Goal: Transaction & Acquisition: Purchase product/service

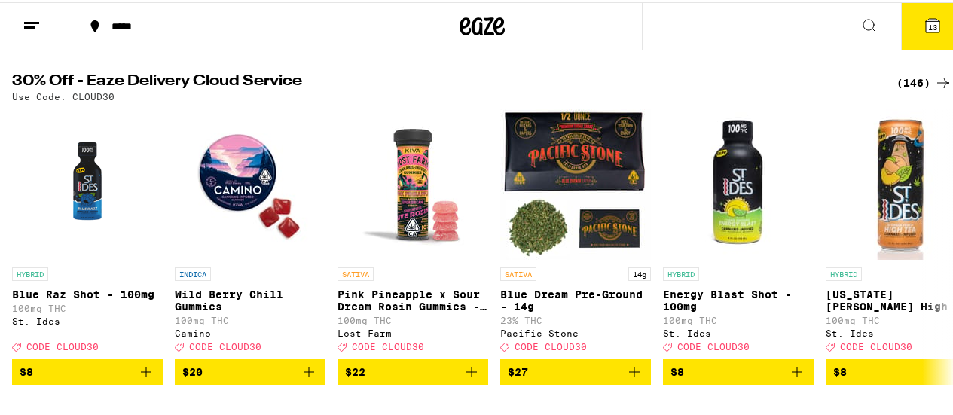
scroll to position [133, 0]
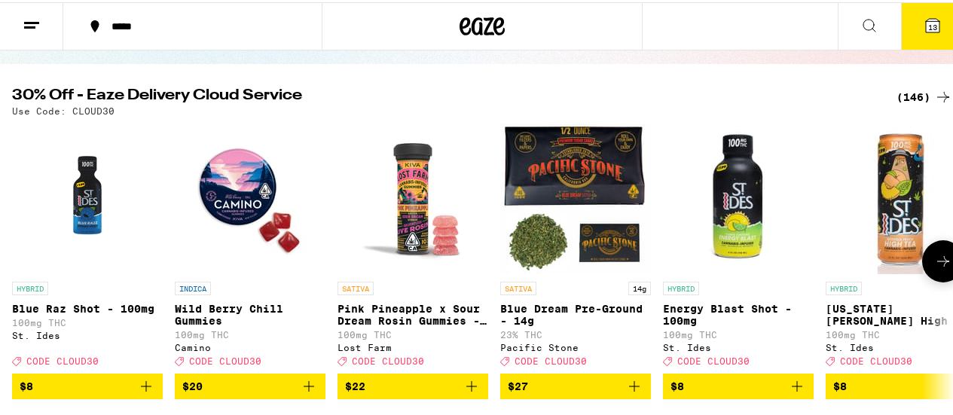
click at [942, 267] on button at bounding box center [943, 259] width 42 height 42
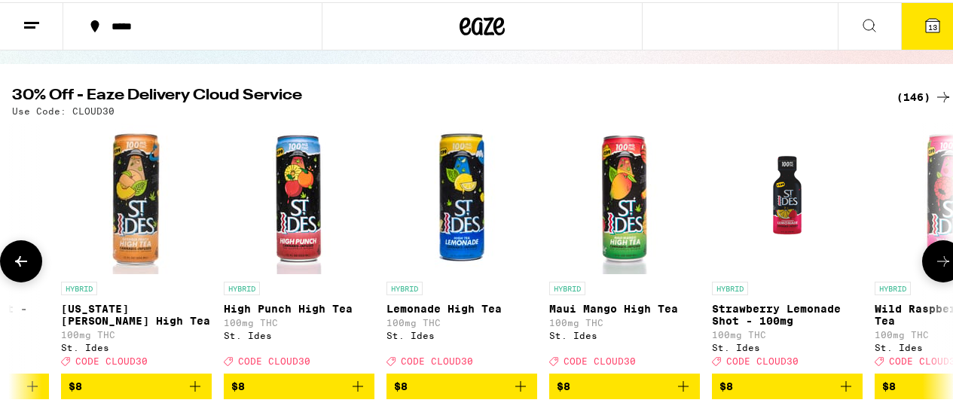
click at [942, 267] on button at bounding box center [943, 259] width 42 height 42
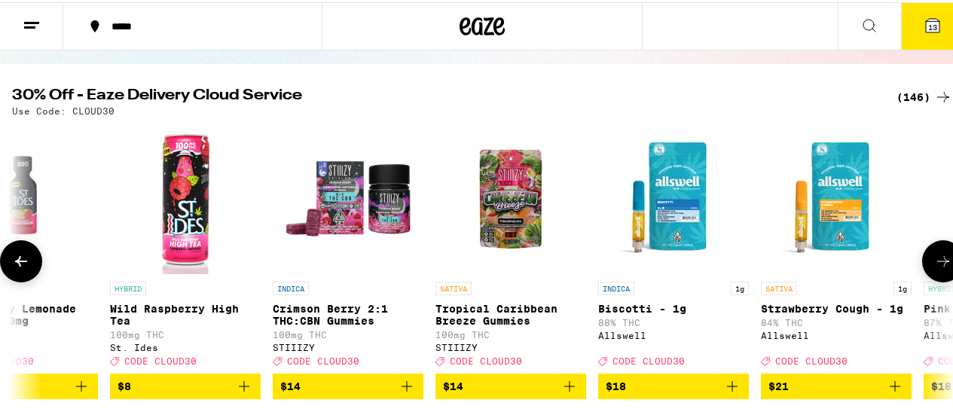
click at [942, 267] on button at bounding box center [943, 259] width 42 height 42
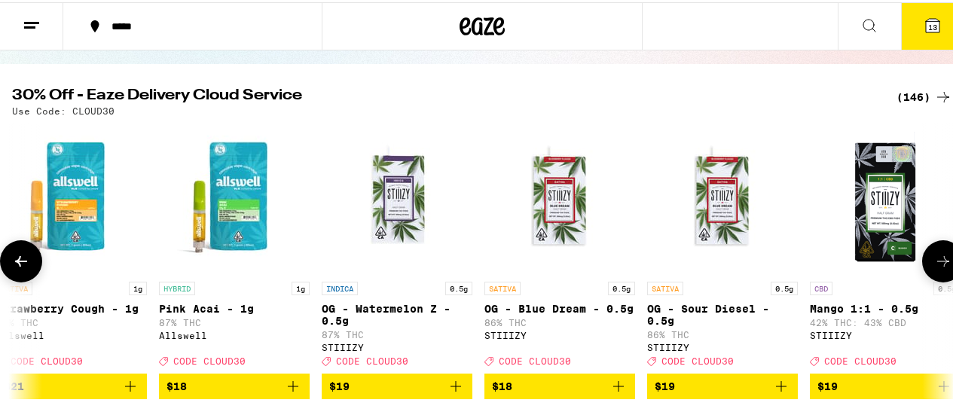
click at [942, 267] on button at bounding box center [943, 259] width 42 height 42
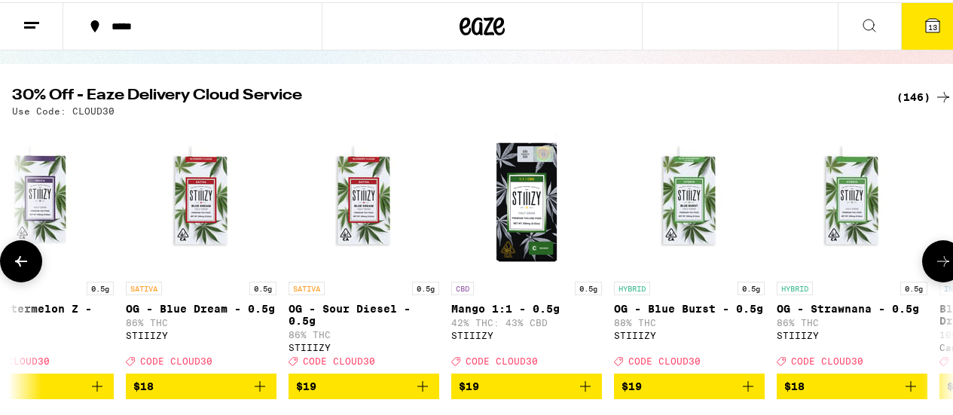
click at [942, 267] on button at bounding box center [943, 259] width 42 height 42
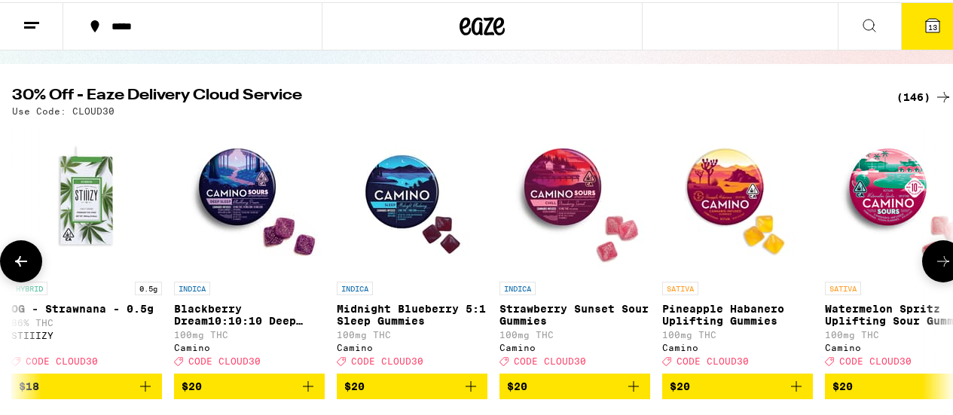
click at [942, 267] on button at bounding box center [943, 259] width 42 height 42
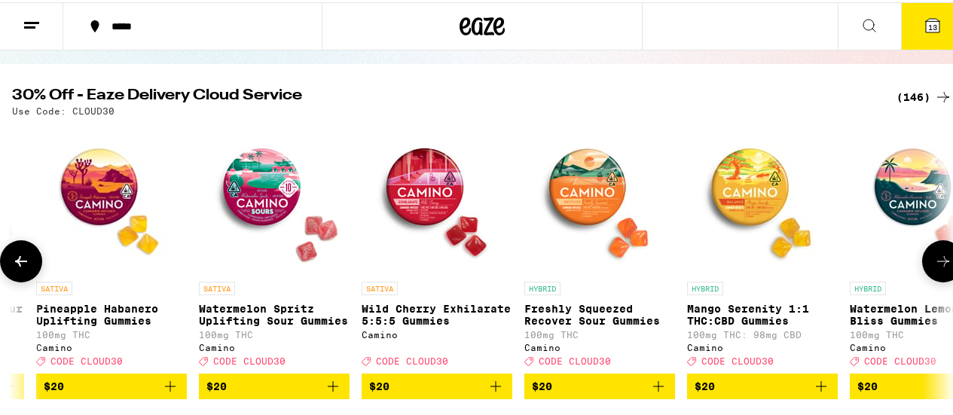
click at [942, 267] on button at bounding box center [943, 259] width 42 height 42
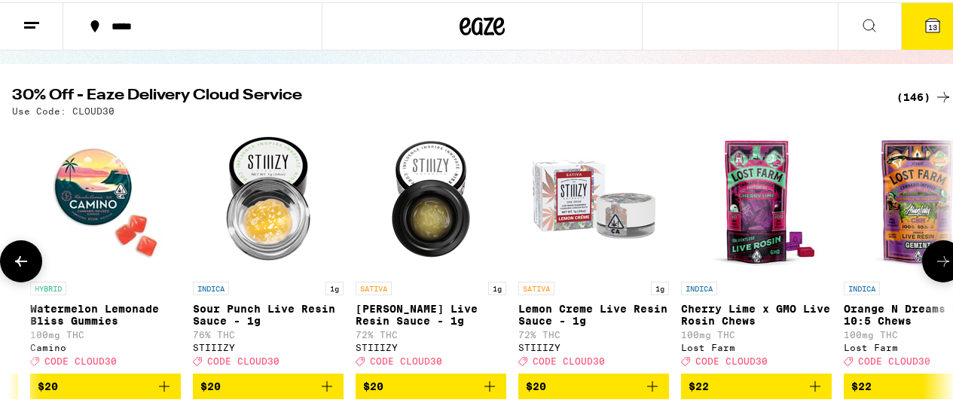
click at [942, 267] on button at bounding box center [943, 259] width 42 height 42
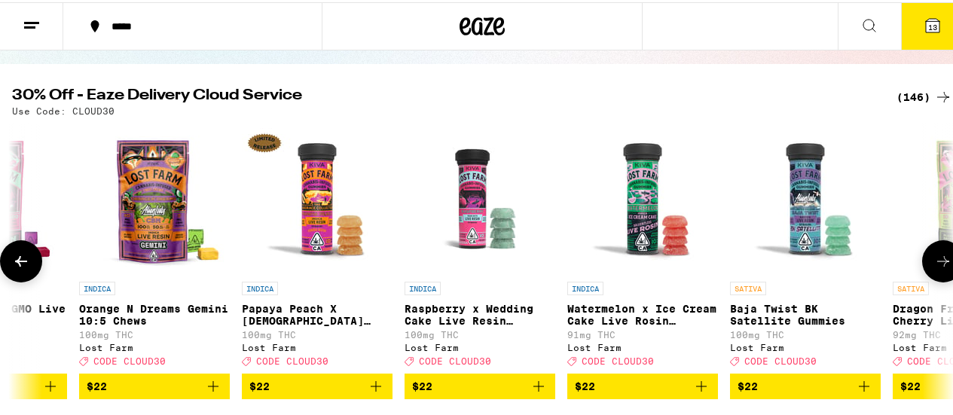
click at [942, 267] on button at bounding box center [943, 259] width 42 height 42
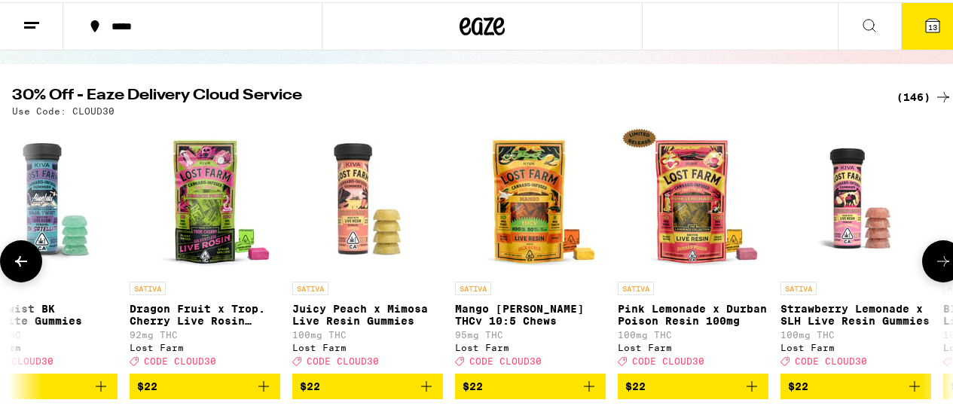
click at [942, 267] on button at bounding box center [943, 259] width 42 height 42
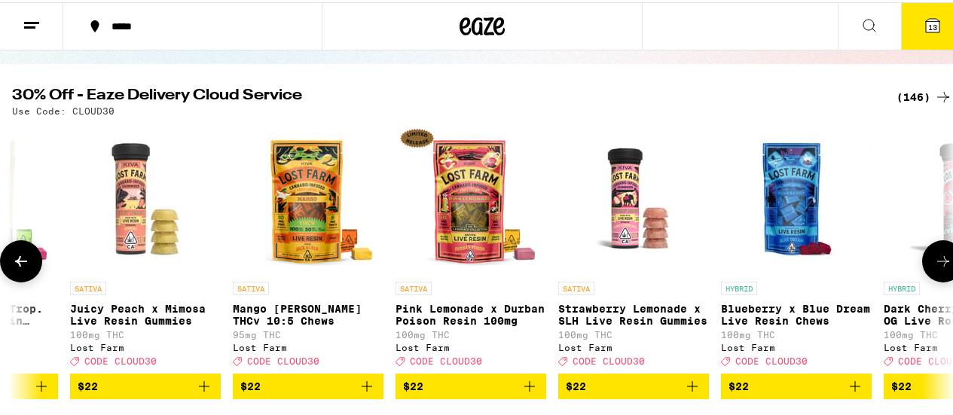
click at [942, 267] on button at bounding box center [943, 259] width 42 height 42
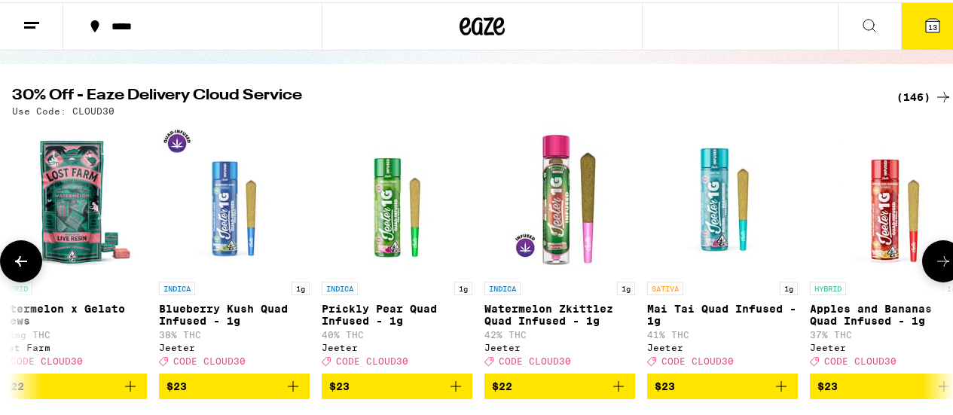
click at [942, 267] on button at bounding box center [943, 259] width 42 height 42
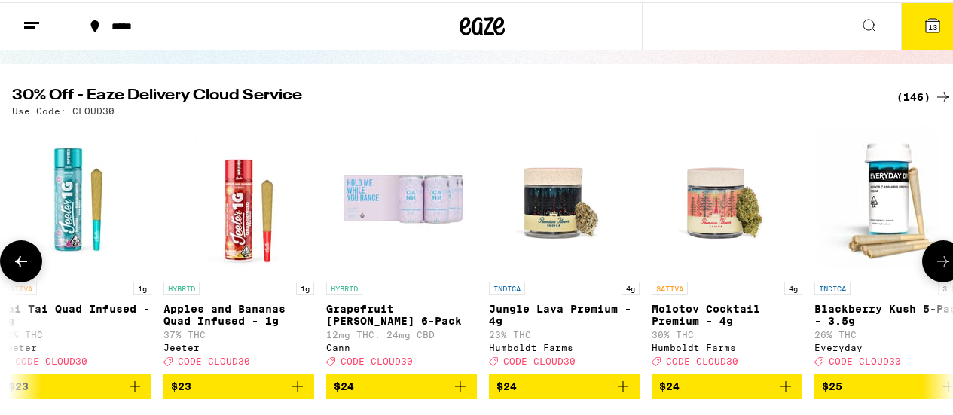
click at [942, 267] on button at bounding box center [943, 259] width 42 height 42
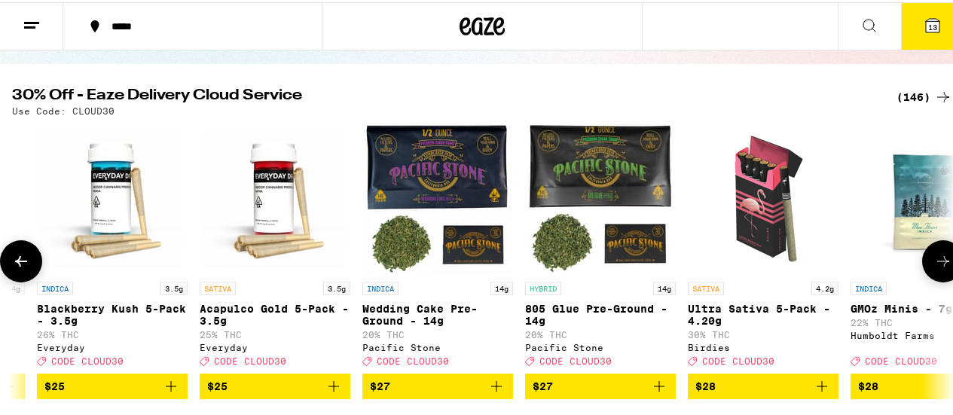
click at [942, 267] on button at bounding box center [943, 259] width 42 height 42
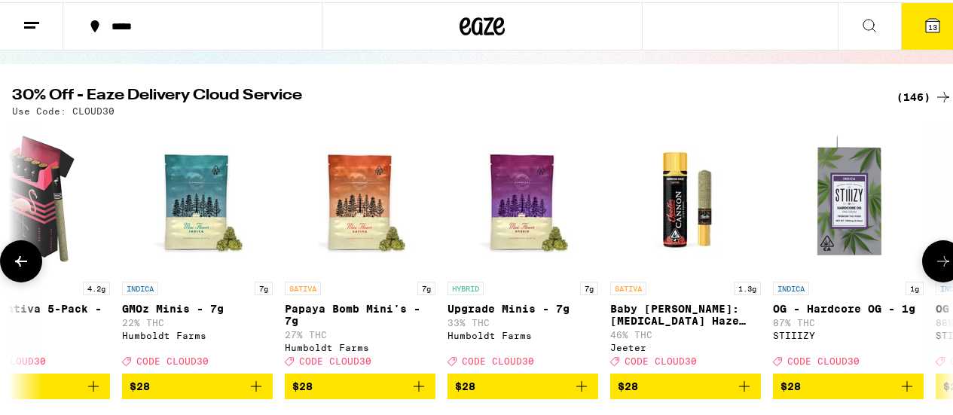
click at [942, 267] on button at bounding box center [943, 259] width 42 height 42
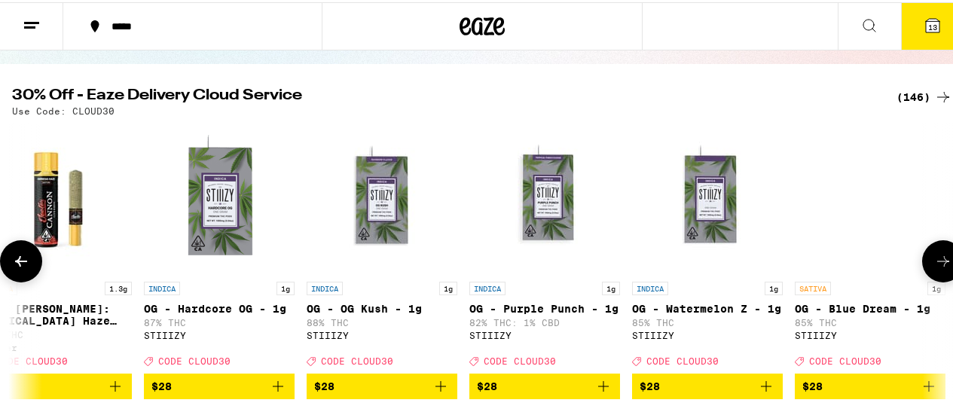
click at [942, 267] on button at bounding box center [943, 259] width 42 height 42
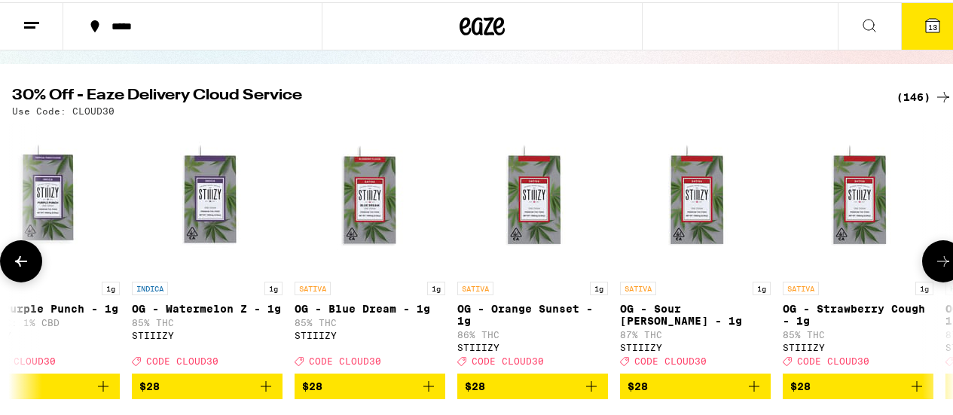
click at [942, 267] on button at bounding box center [943, 259] width 42 height 42
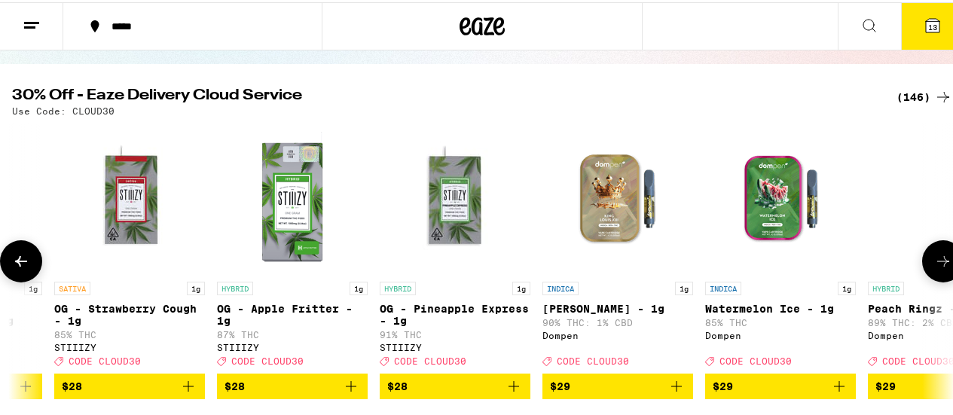
click at [942, 267] on button at bounding box center [943, 259] width 42 height 42
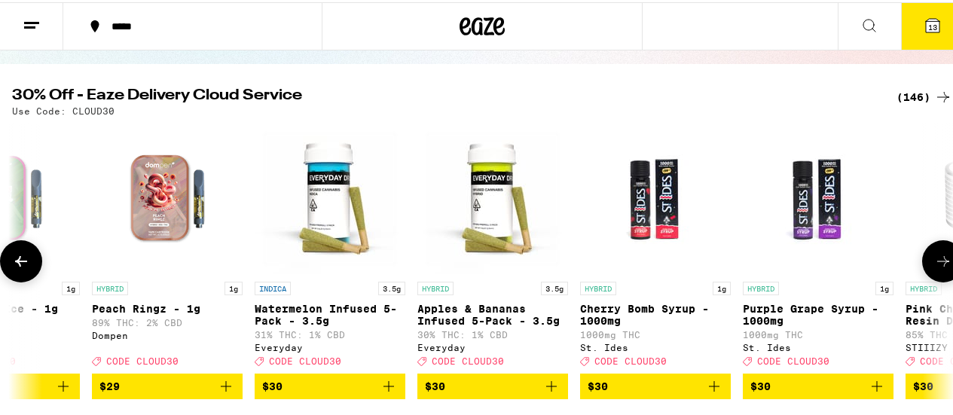
click at [942, 267] on button at bounding box center [943, 259] width 42 height 42
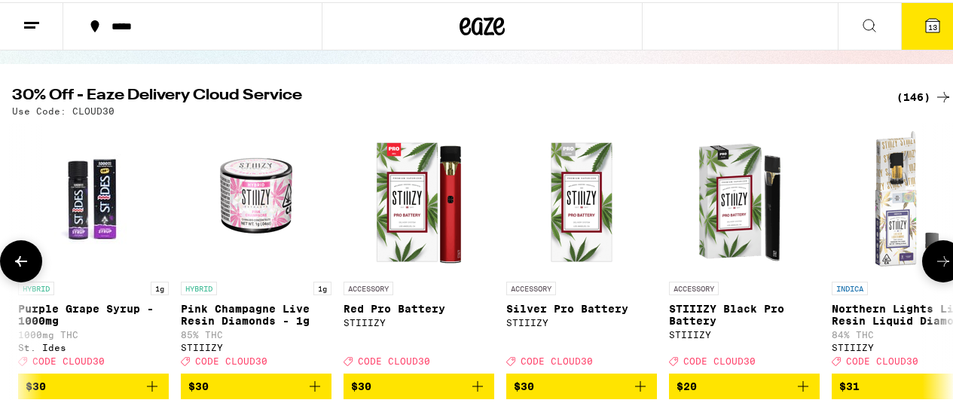
click at [942, 267] on button at bounding box center [943, 259] width 42 height 42
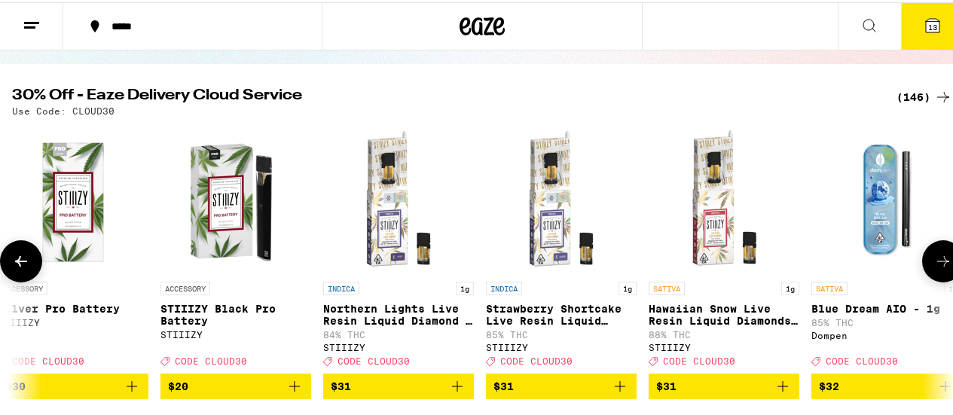
click at [942, 267] on button at bounding box center [943, 259] width 42 height 42
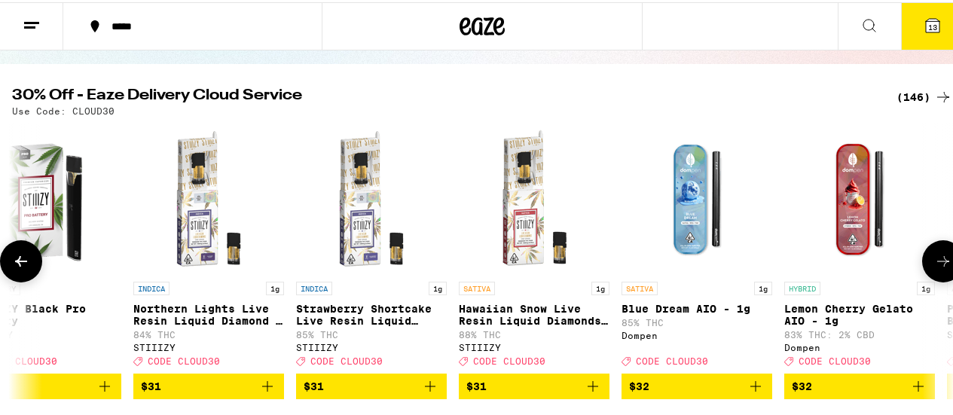
click at [942, 267] on button at bounding box center [943, 259] width 42 height 42
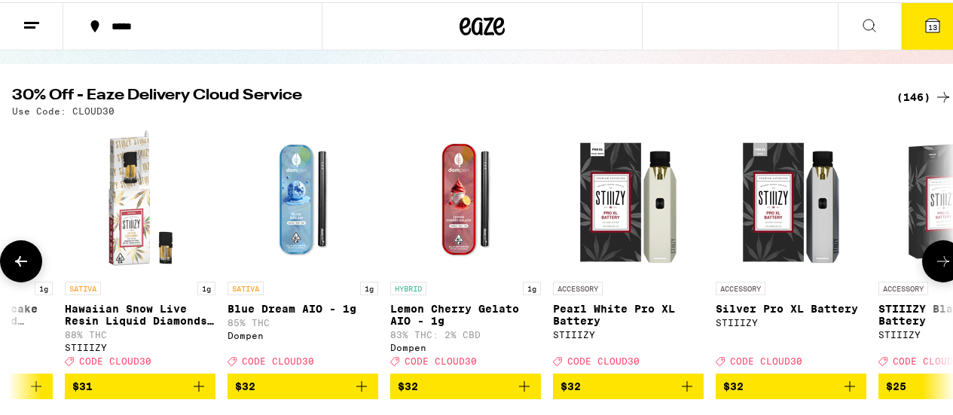
click at [942, 267] on button at bounding box center [943, 259] width 42 height 42
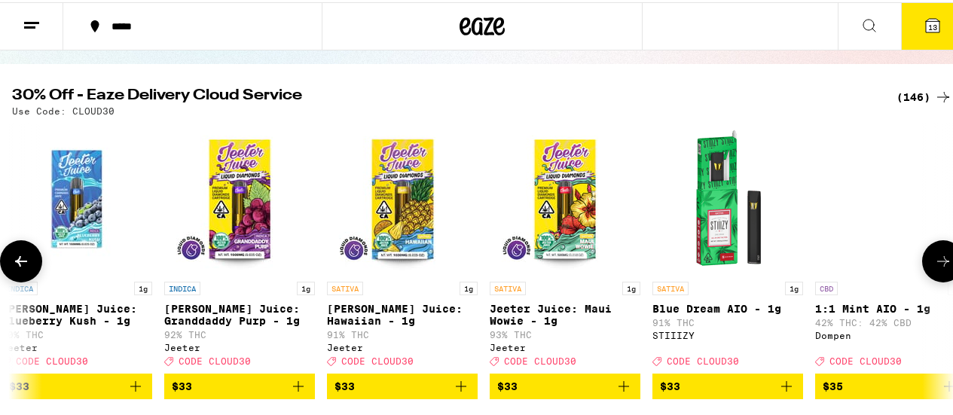
click at [942, 267] on button at bounding box center [943, 259] width 42 height 42
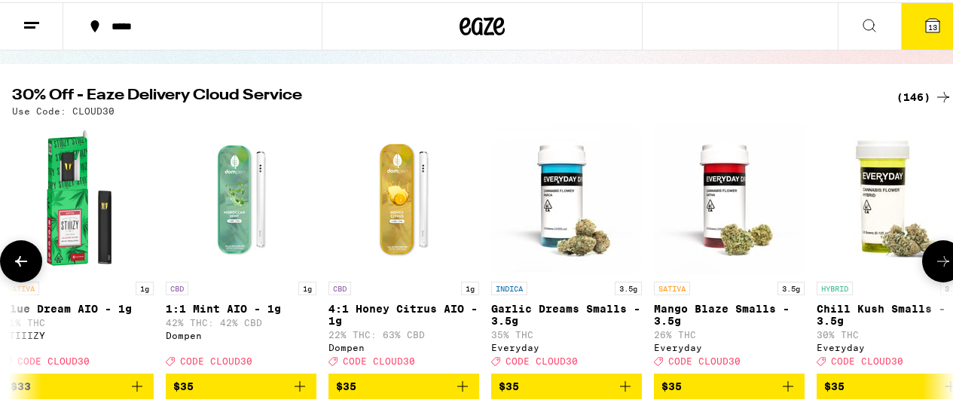
click at [942, 267] on button at bounding box center [943, 259] width 42 height 42
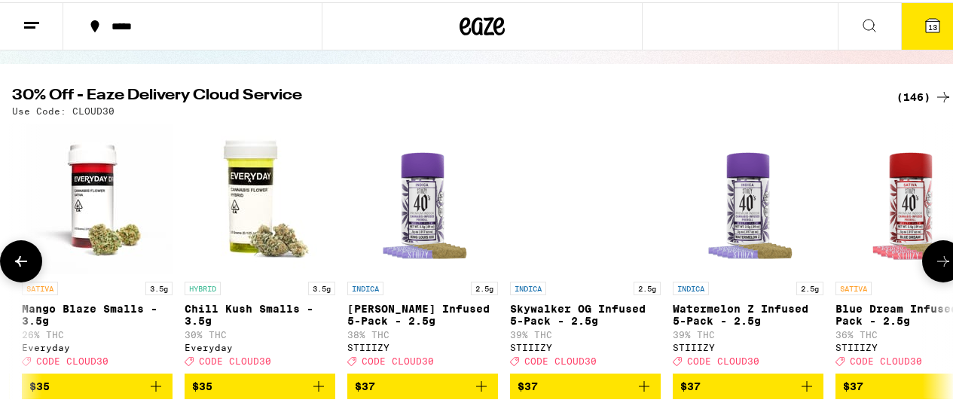
click at [942, 267] on button at bounding box center [943, 259] width 42 height 42
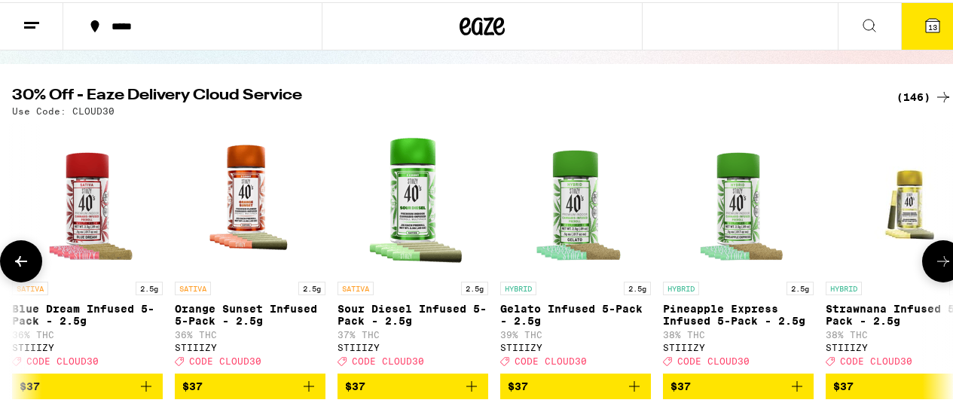
click at [942, 267] on button at bounding box center [943, 259] width 42 height 42
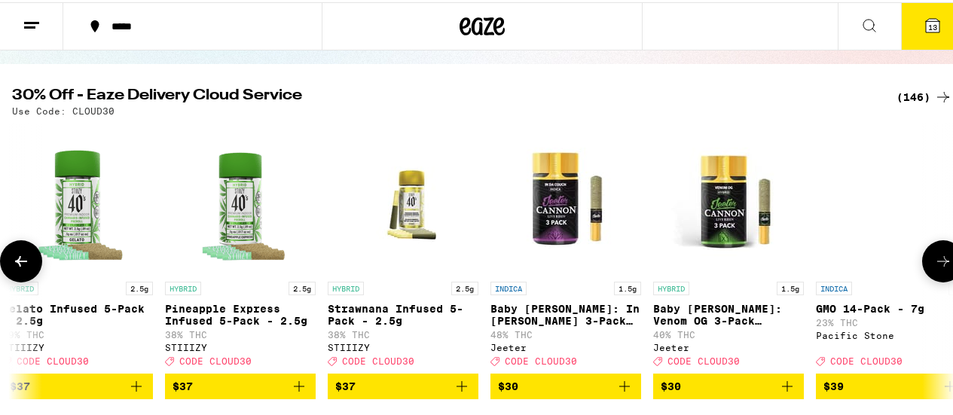
click at [942, 267] on button at bounding box center [943, 259] width 42 height 42
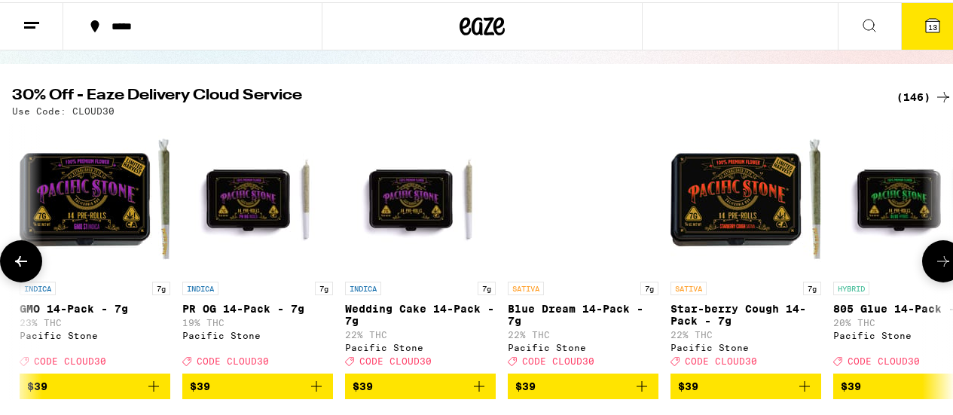
click at [942, 267] on button at bounding box center [943, 259] width 42 height 42
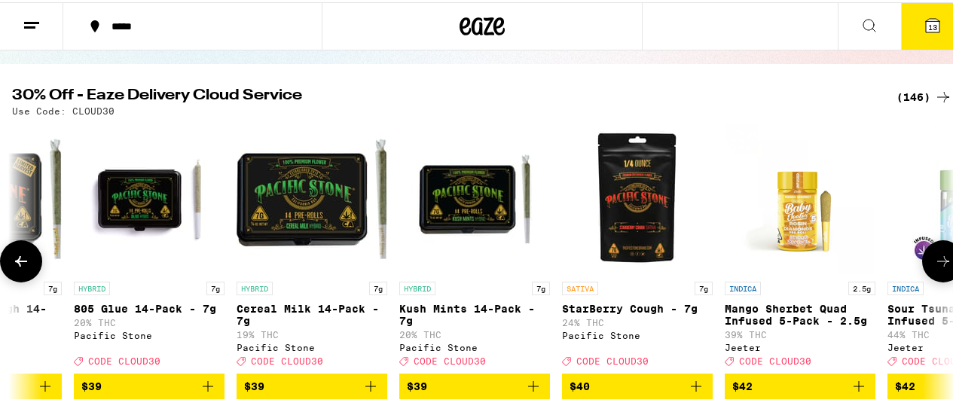
click at [942, 267] on button at bounding box center [943, 259] width 42 height 42
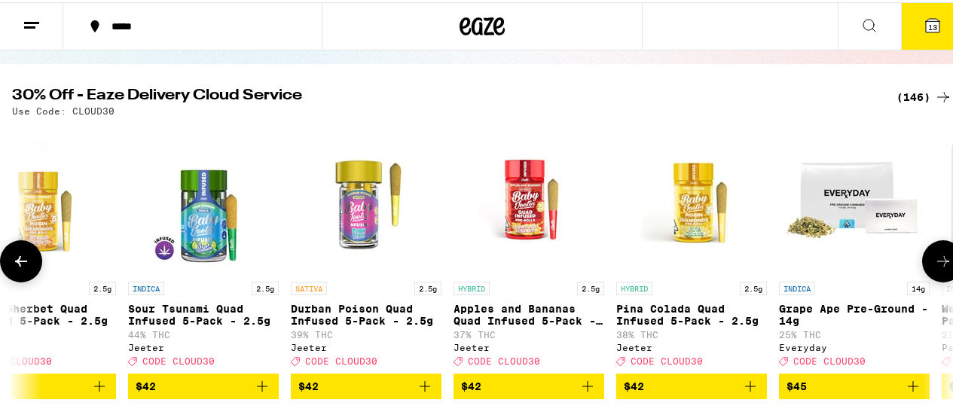
click at [942, 267] on button at bounding box center [943, 259] width 42 height 42
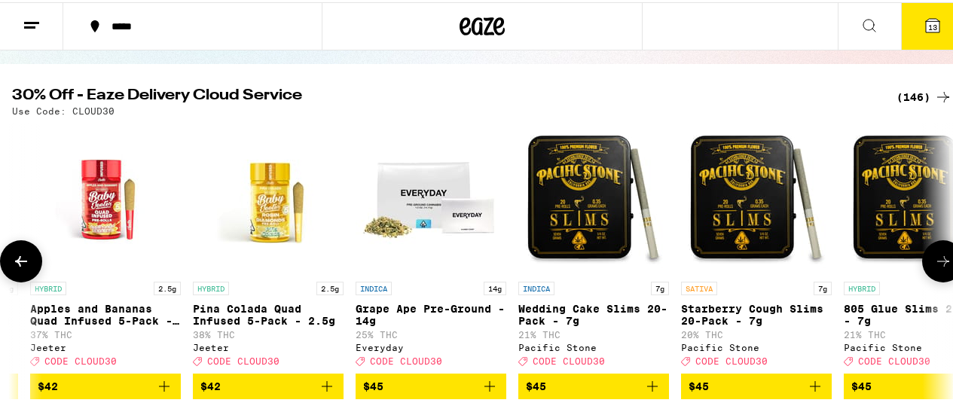
click at [942, 267] on button at bounding box center [943, 259] width 42 height 42
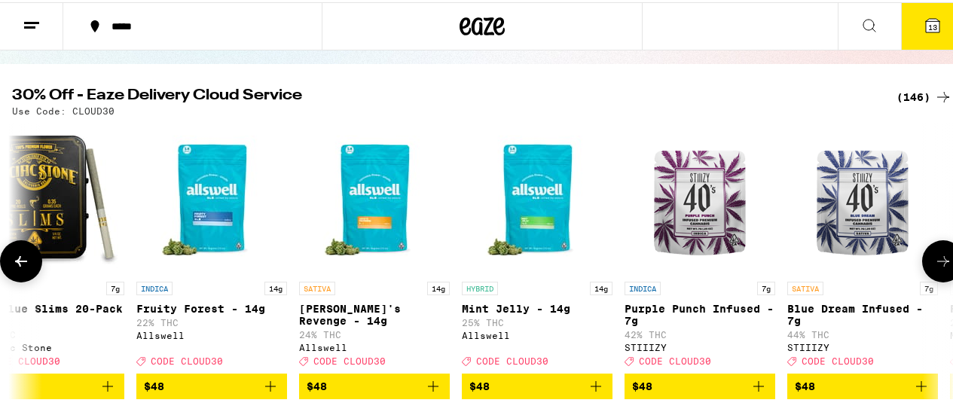
click at [942, 267] on button at bounding box center [943, 259] width 42 height 42
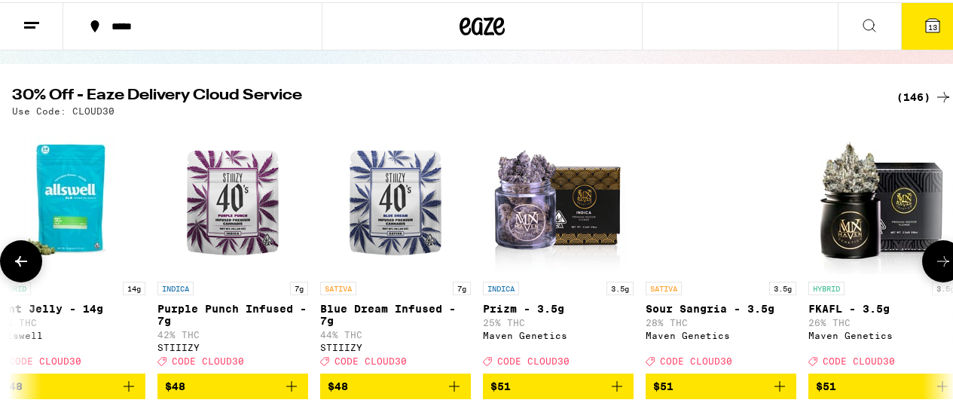
click at [942, 267] on button at bounding box center [943, 259] width 42 height 42
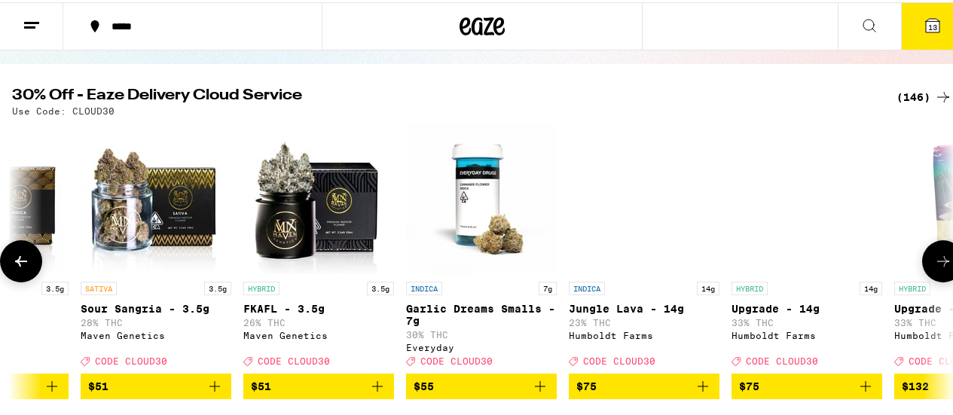
click at [942, 267] on button at bounding box center [943, 259] width 42 height 42
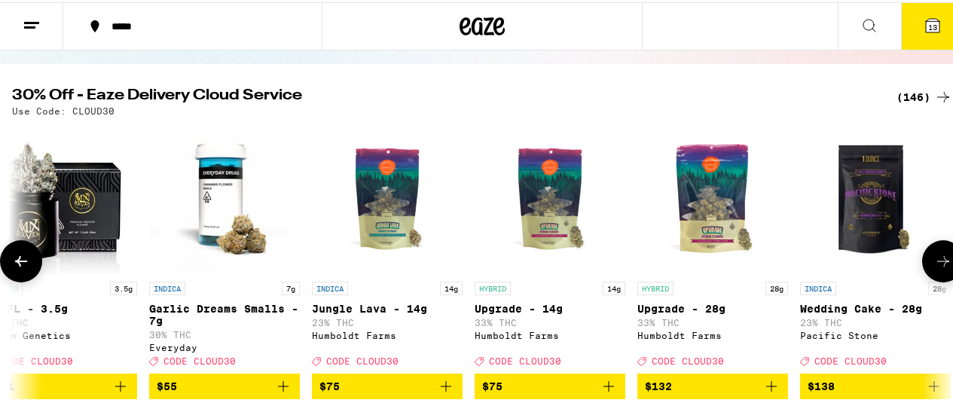
click at [942, 267] on button at bounding box center [943, 259] width 42 height 42
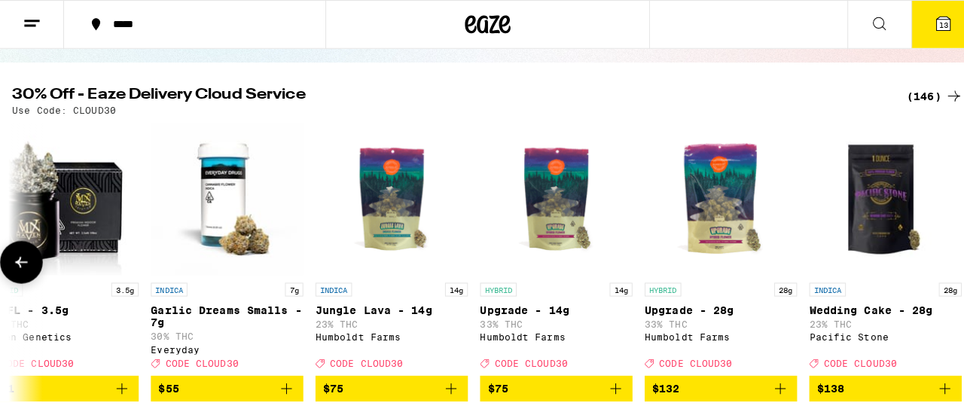
scroll to position [0, 22833]
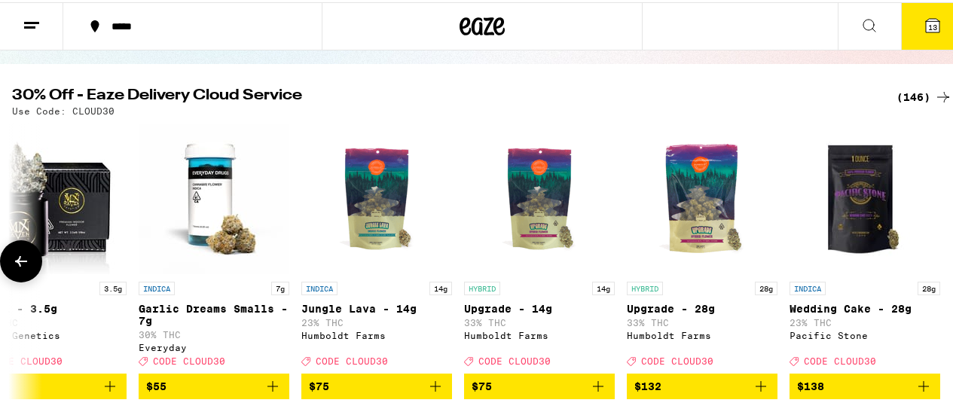
click at [942, 267] on div at bounding box center [943, 259] width 42 height 42
click at [930, 22] on icon at bounding box center [933, 23] width 18 height 18
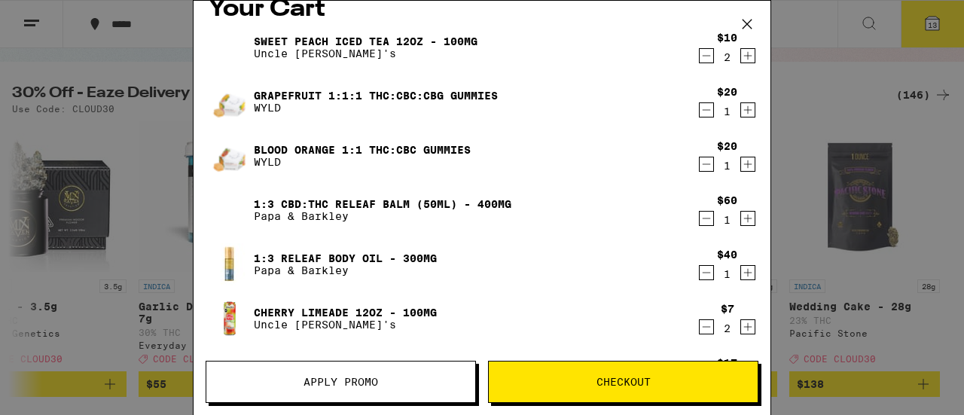
scroll to position [26, 0]
